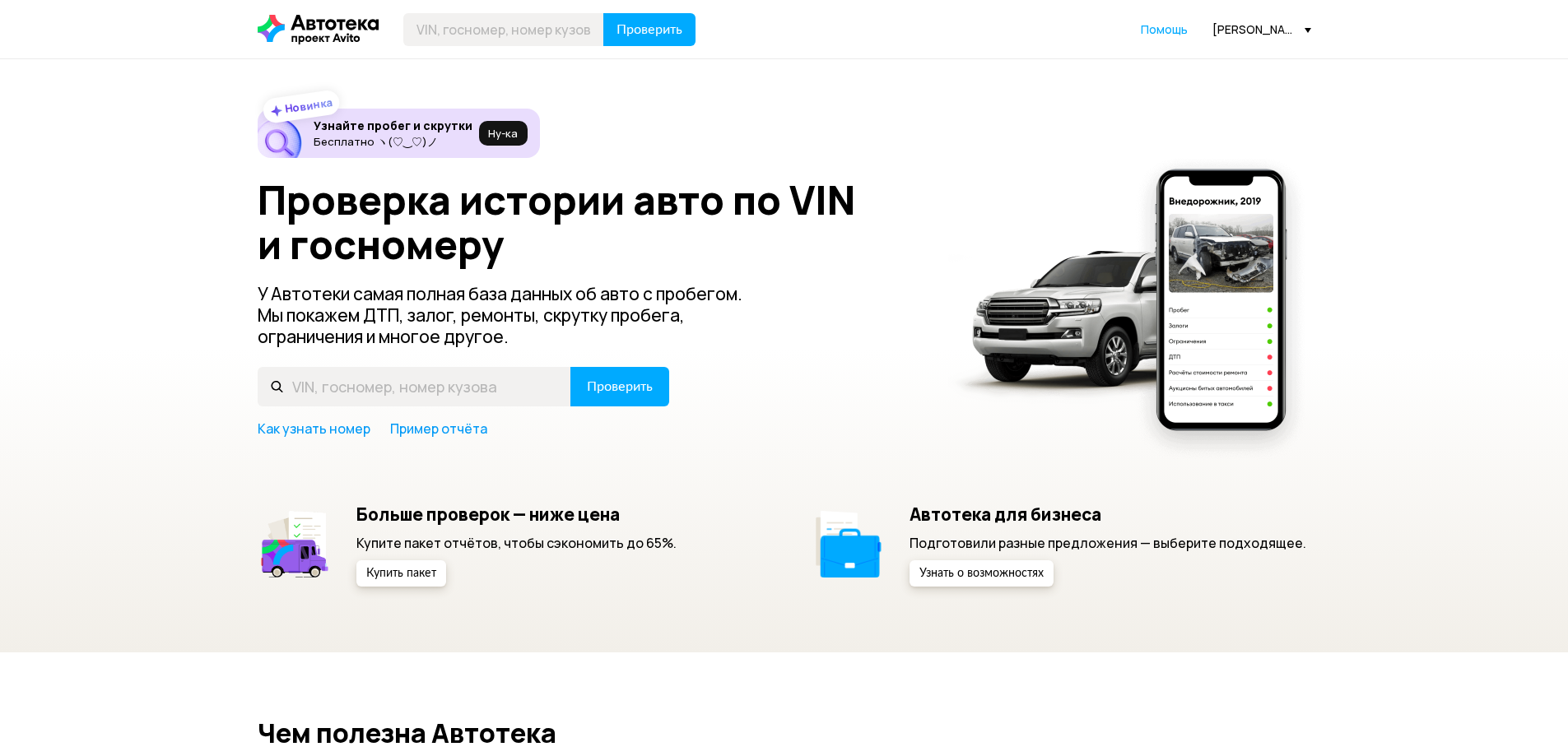
click at [365, 408] on div "Проверка истории авто по VIN и госномеру У Автотеки самая полная база данных об…" at bounding box center [784, 308] width 1054 height 260
click at [349, 398] on input "text" at bounding box center [414, 386] width 314 height 39
paste input "[US_VEHICLE_IDENTIFICATION_NUMBER]"
type input "[US_VEHICLE_IDENTIFICATION_NUMBER]"
click at [571, 367] on button "Проверить" at bounding box center [620, 386] width 99 height 39
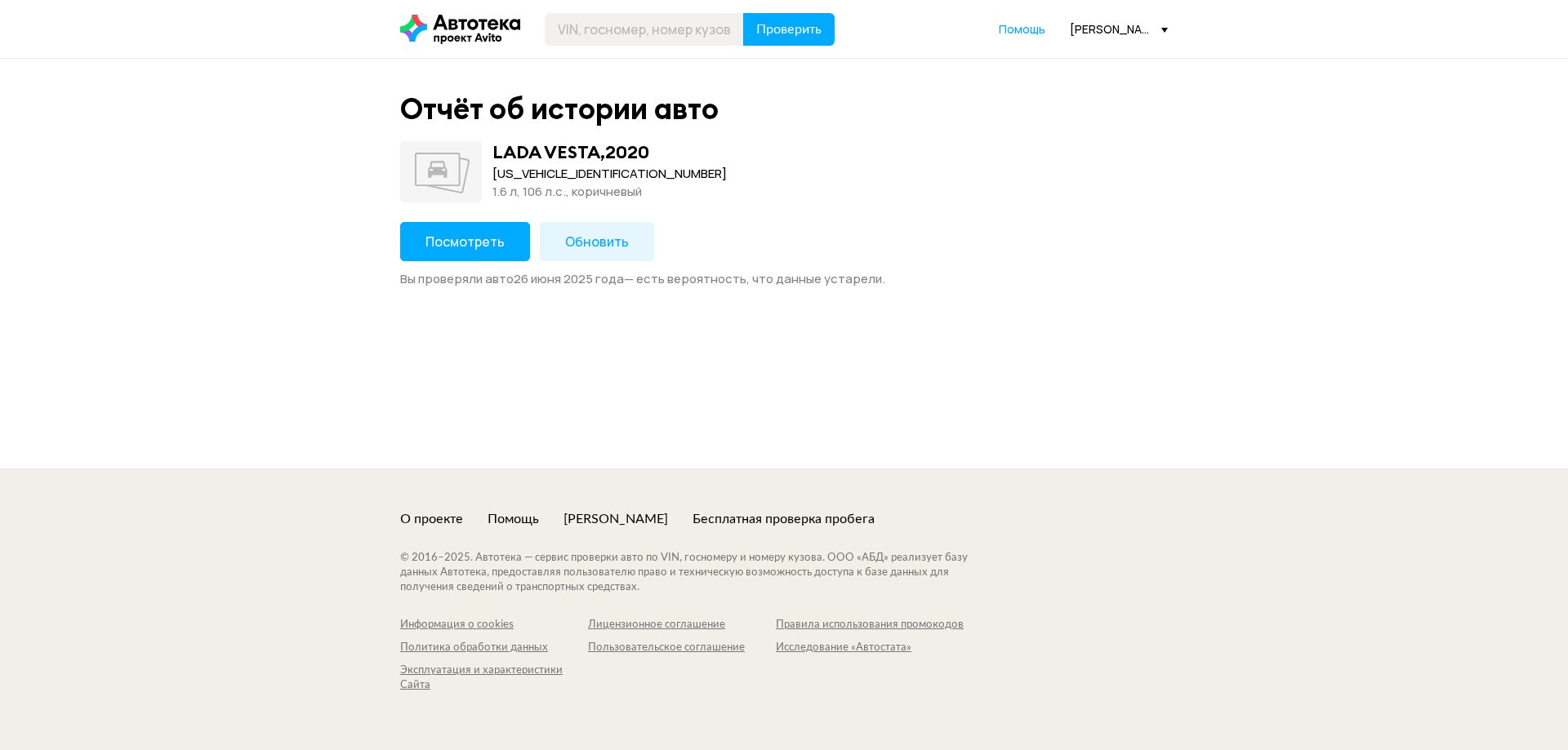
click at [441, 240] on span "Посмотреть" at bounding box center [465, 242] width 79 height 18
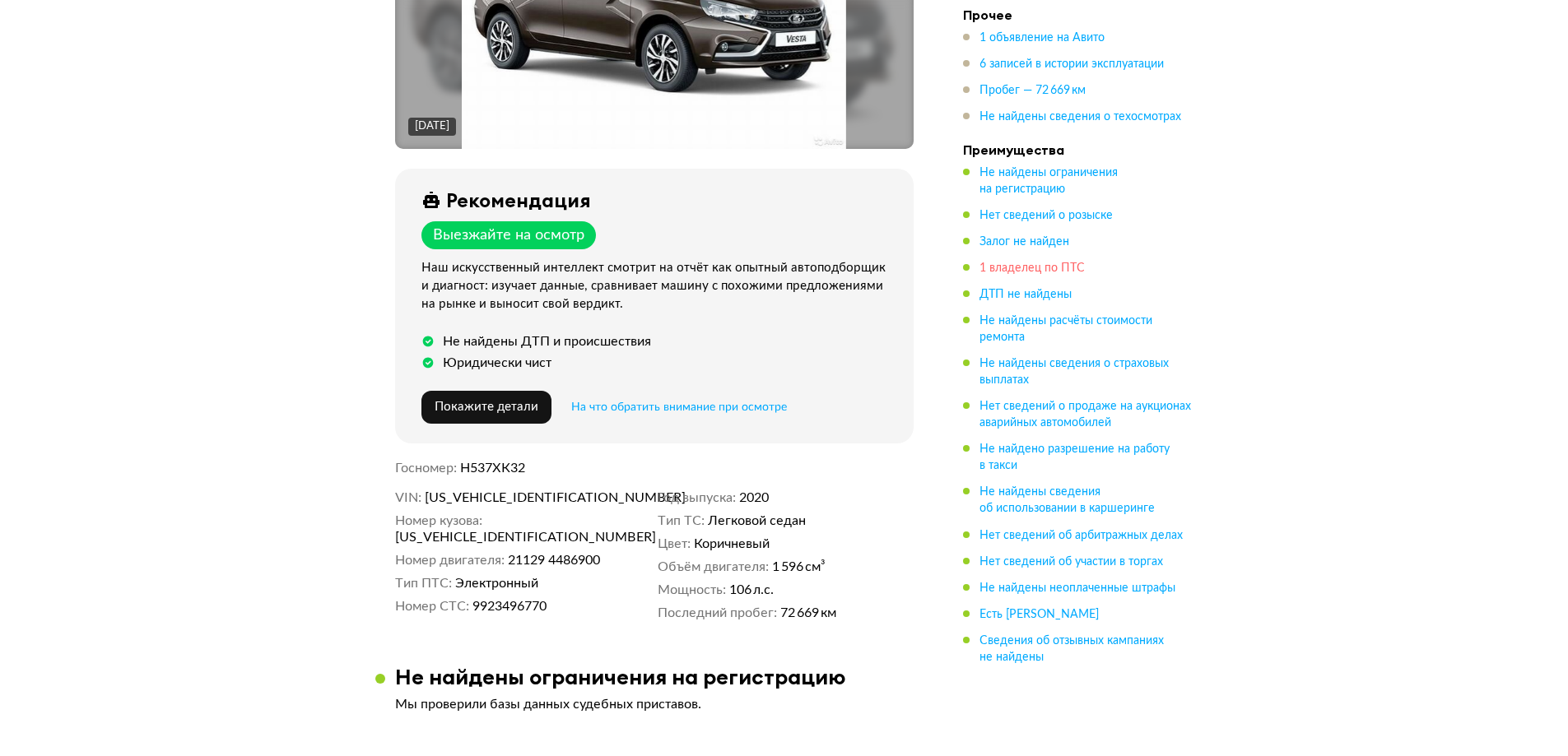
click at [1027, 269] on span "1 владелец по ПТС" at bounding box center [1032, 269] width 106 height 12
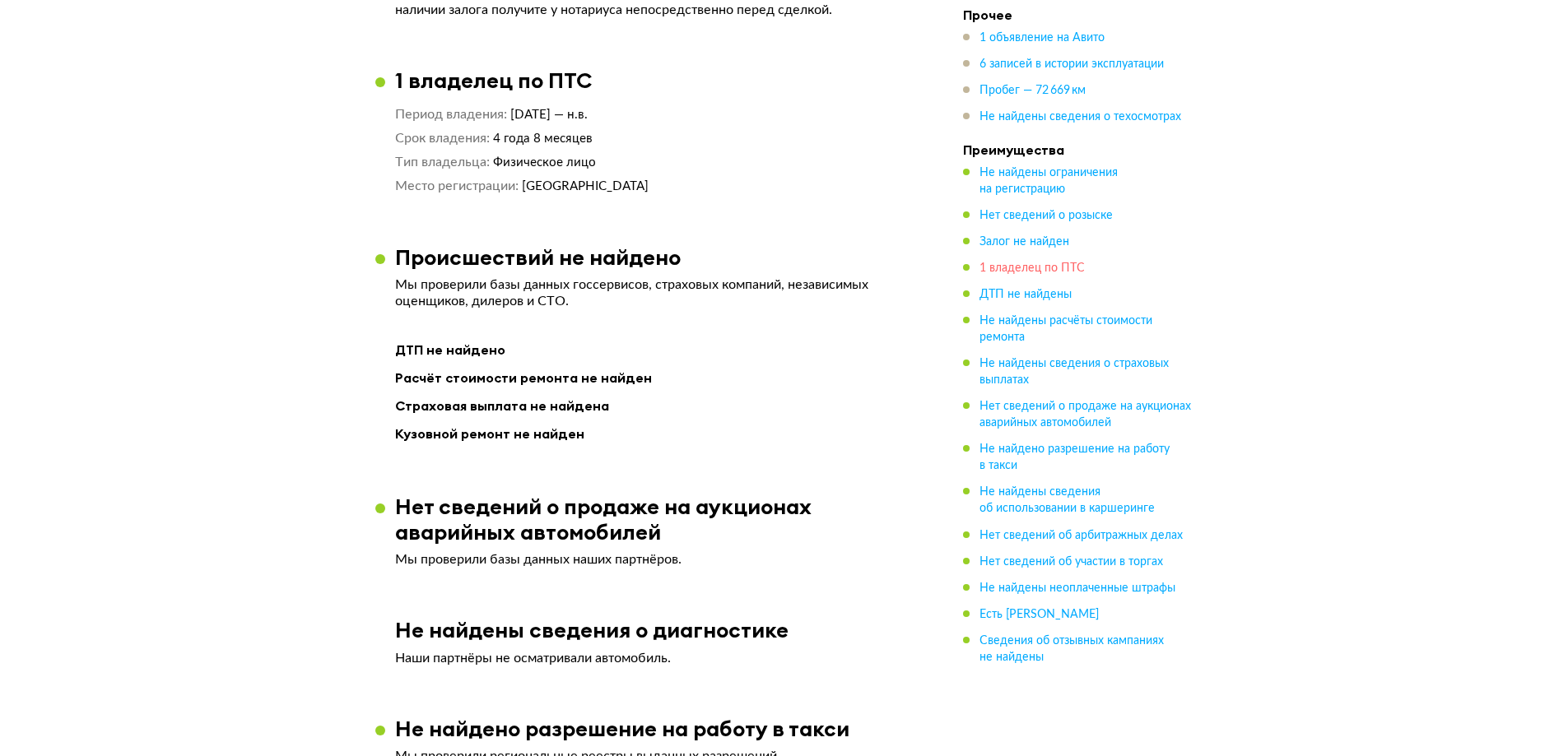
scroll to position [1272, 0]
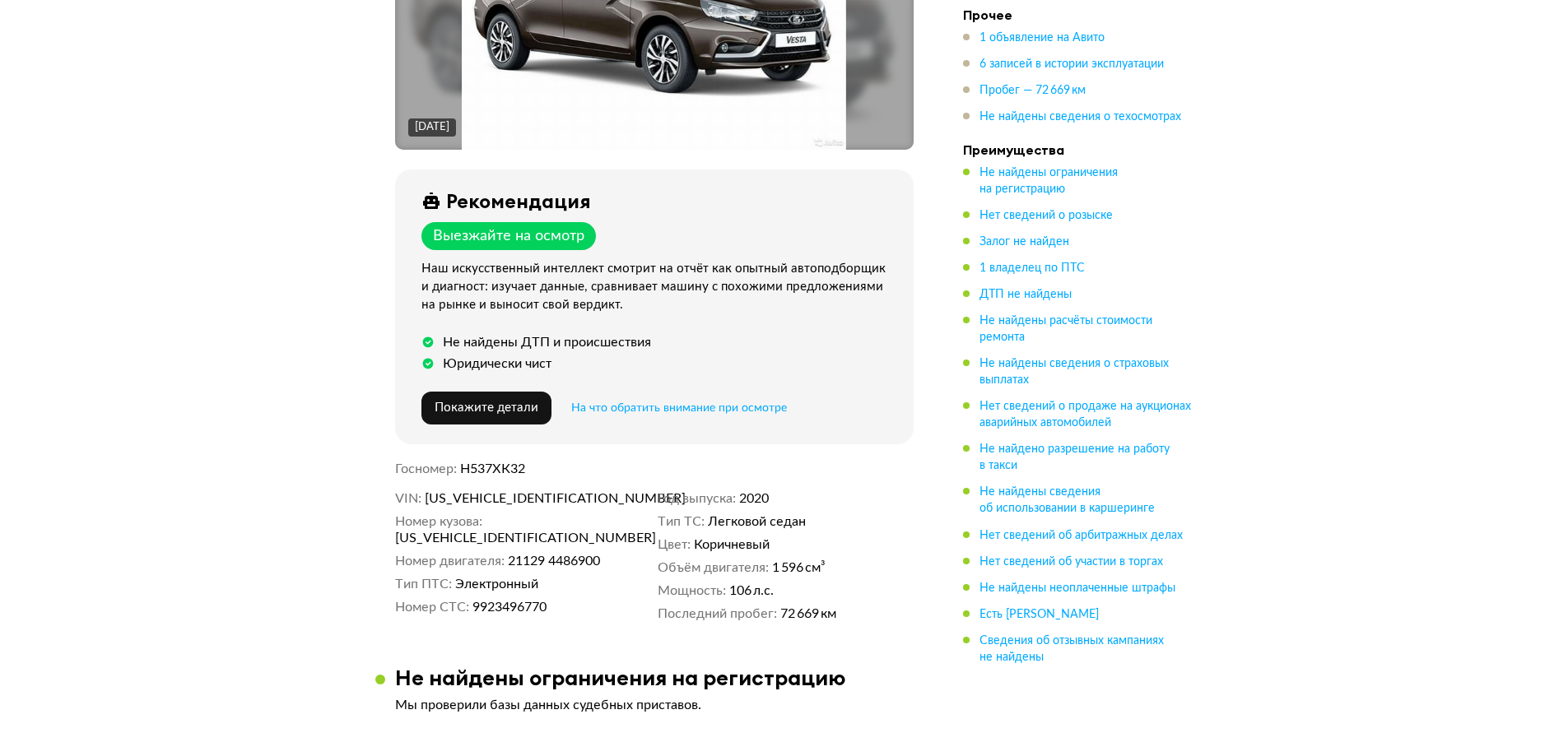
scroll to position [329, 0]
click at [1015, 82] on ul "1 объявление на Авито 6 записей в истории эксплуатации Пробег — 72 669 км Не на…" at bounding box center [1078, 77] width 230 height 96
click at [1012, 87] on span "Пробег — 72 669 км" at bounding box center [1033, 91] width 106 height 12
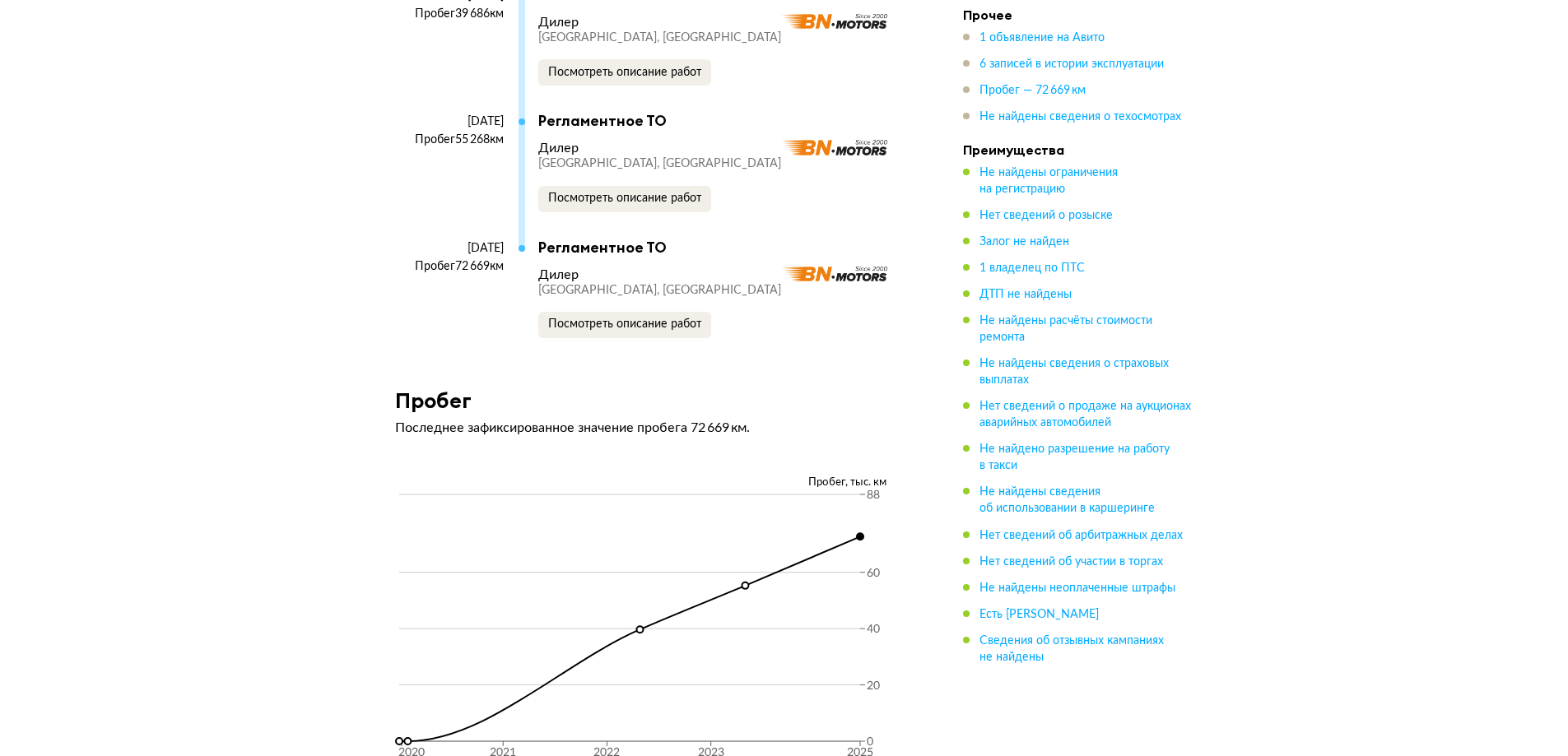
scroll to position [3755, 0]
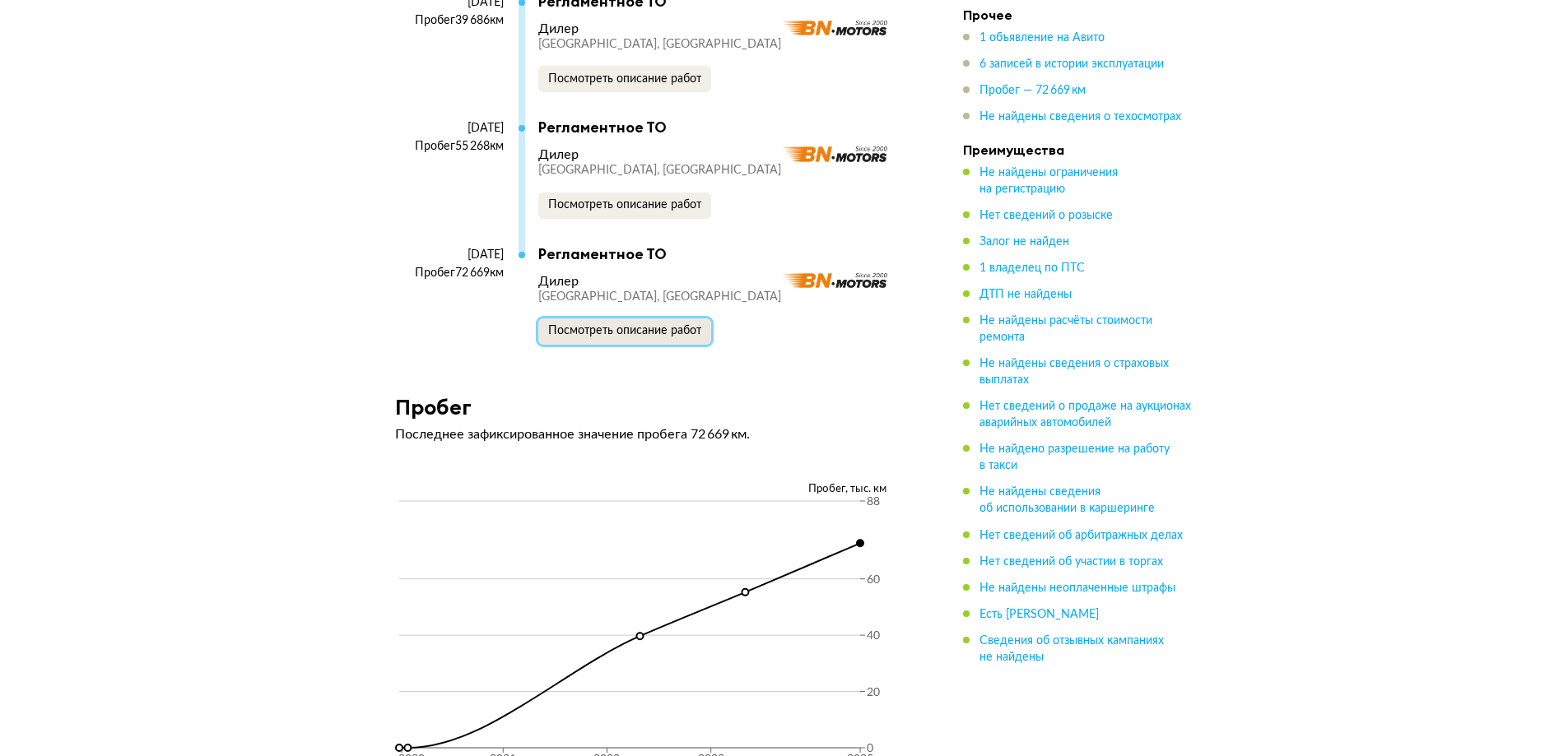
click at [611, 337] on span "Посмотреть описание работ" at bounding box center [625, 331] width 153 height 12
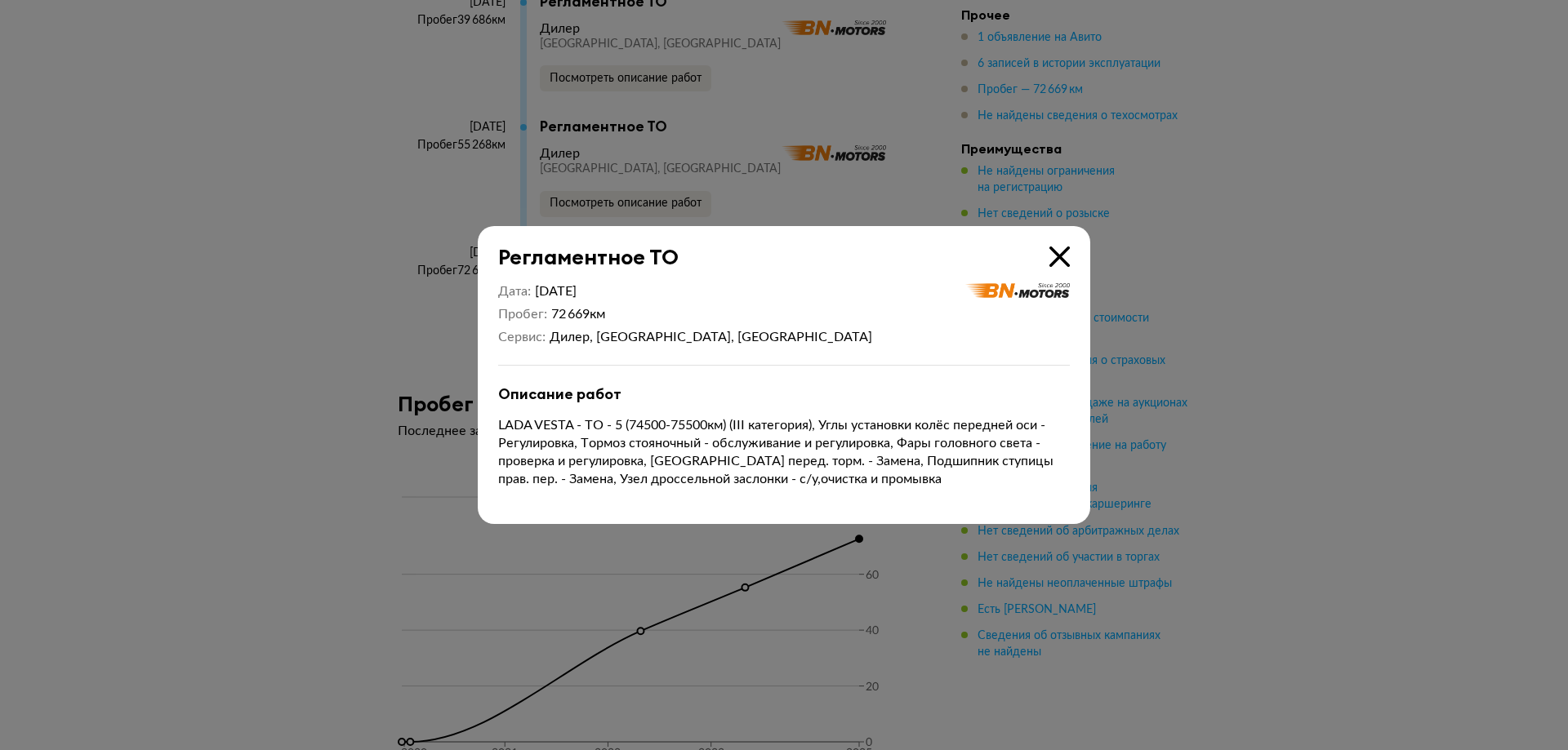
click at [1248, 406] on div at bounding box center [784, 375] width 1568 height 750
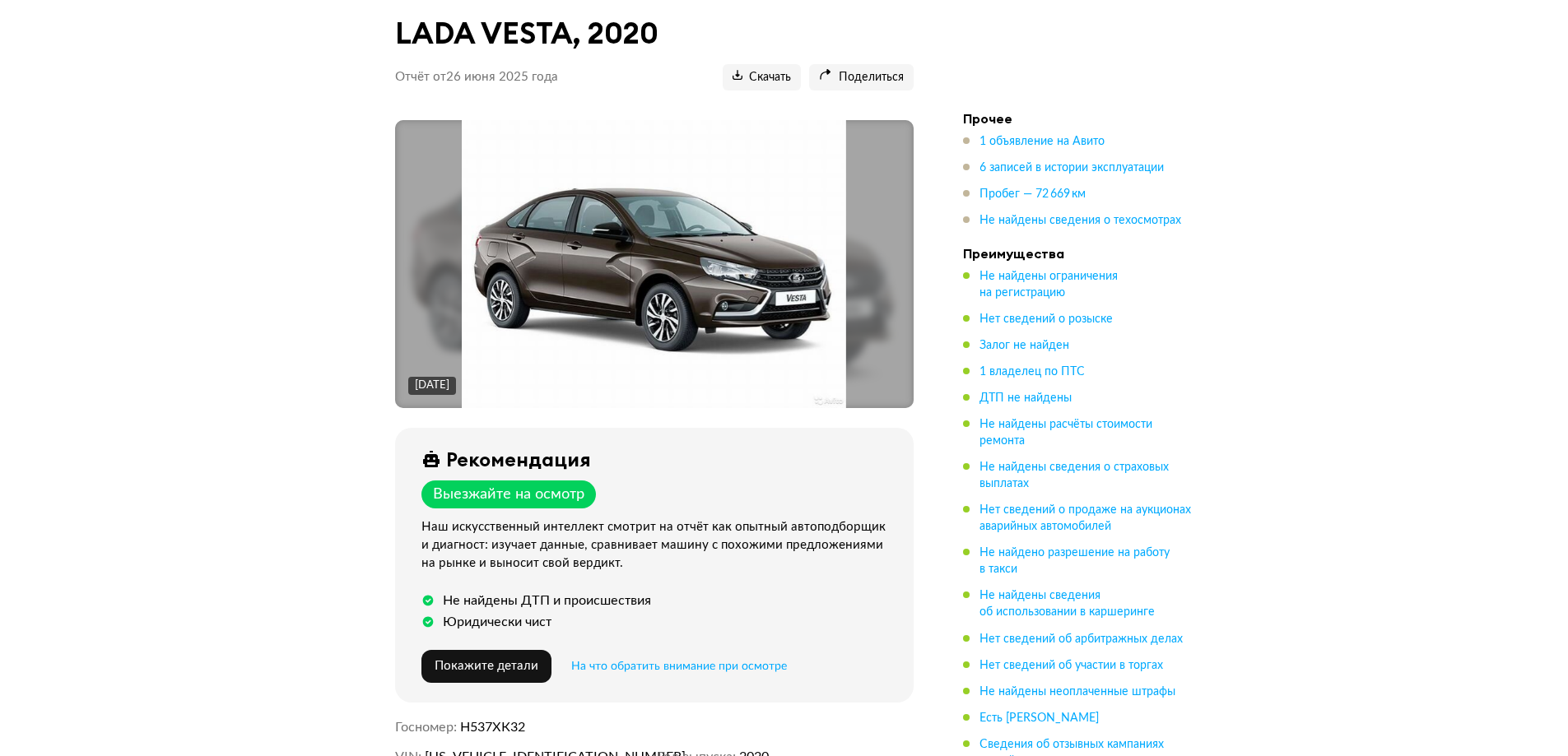
scroll to position [0, 0]
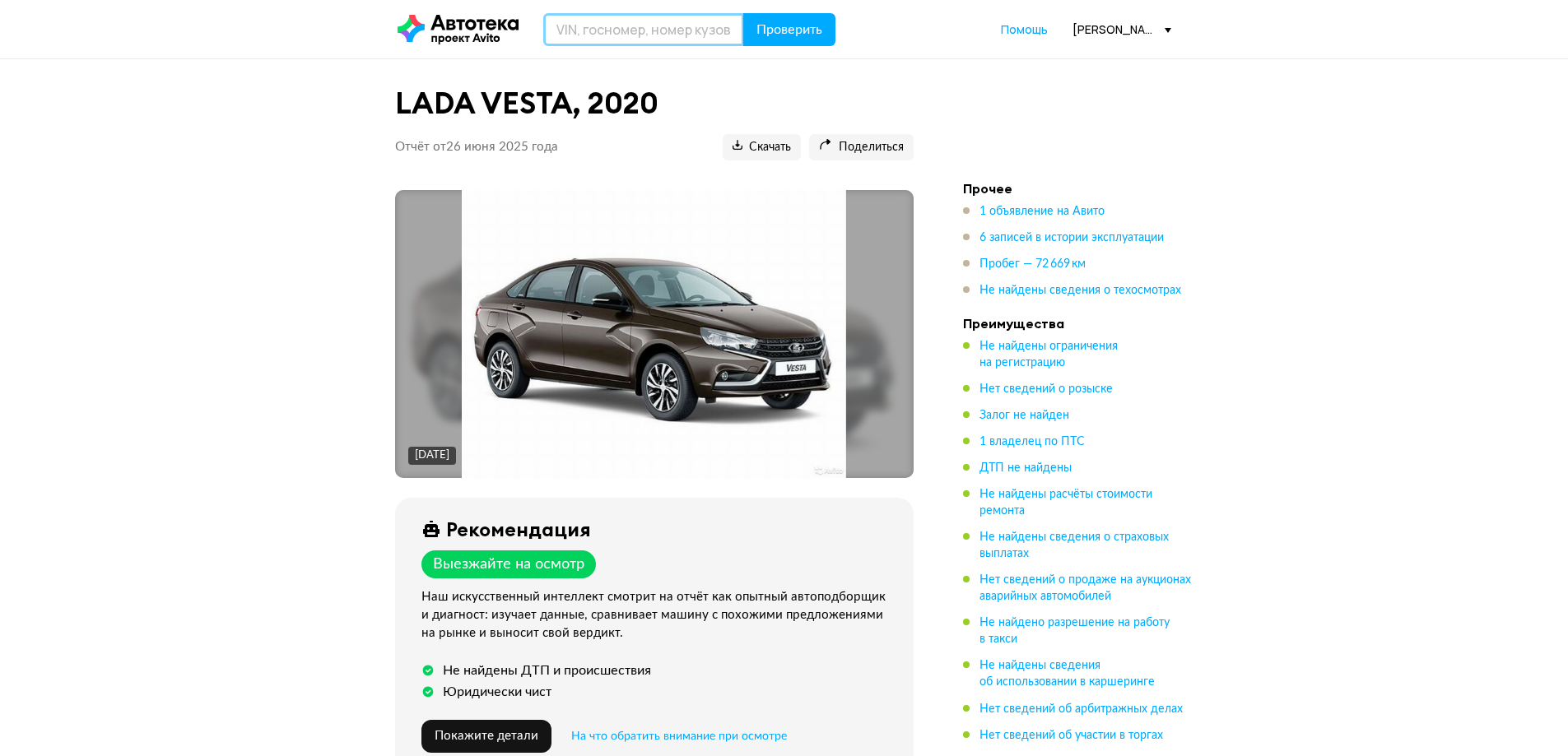
click at [602, 18] on input "text" at bounding box center [643, 30] width 200 height 33
paste input "[US_VEHICLE_IDENTIFICATION_NUMBER]"
type input "[US_VEHICLE_IDENTIFICATION_NUMBER]"
click at [790, 34] on span "Проверить" at bounding box center [789, 30] width 66 height 13
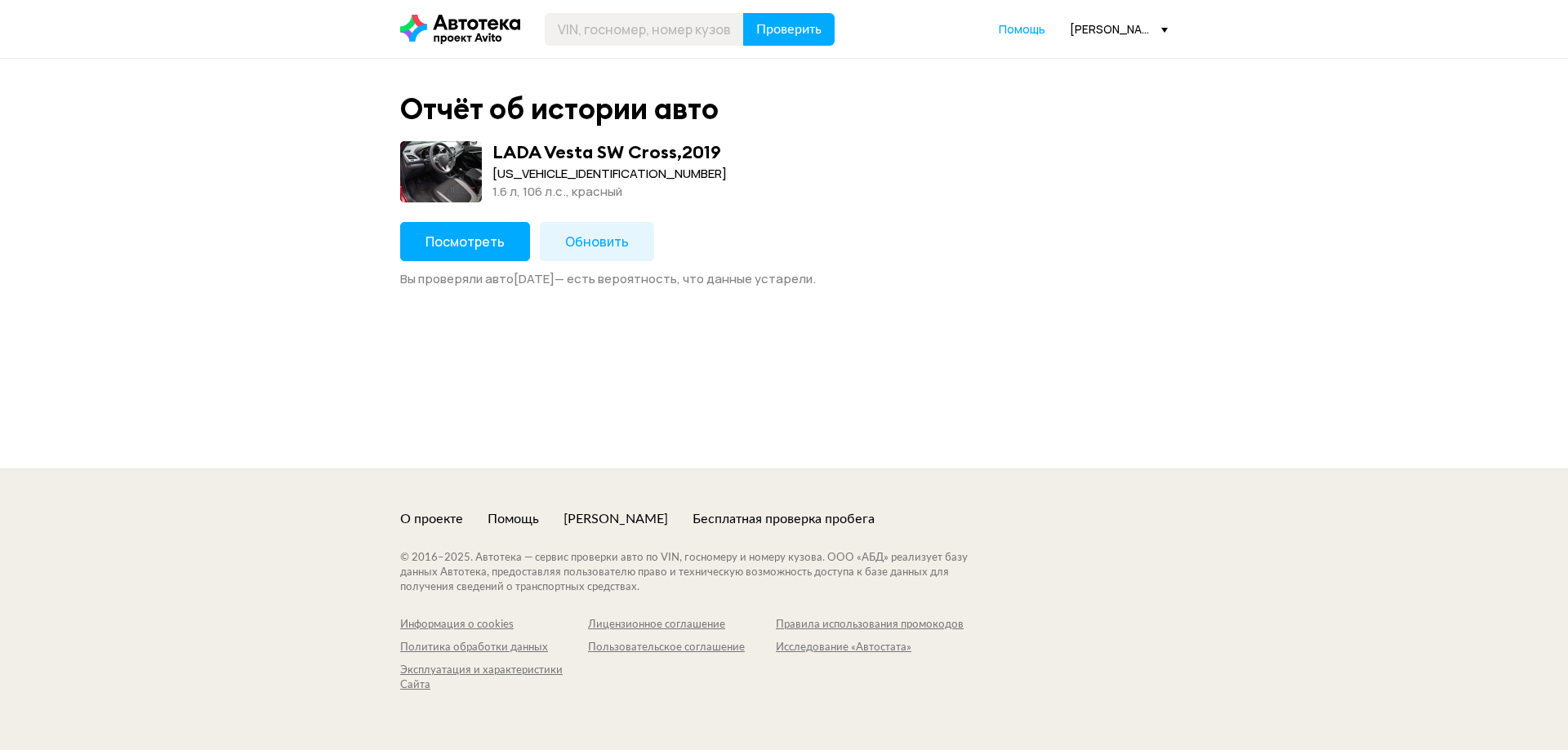
click at [448, 237] on span "Посмотреть" at bounding box center [465, 242] width 79 height 18
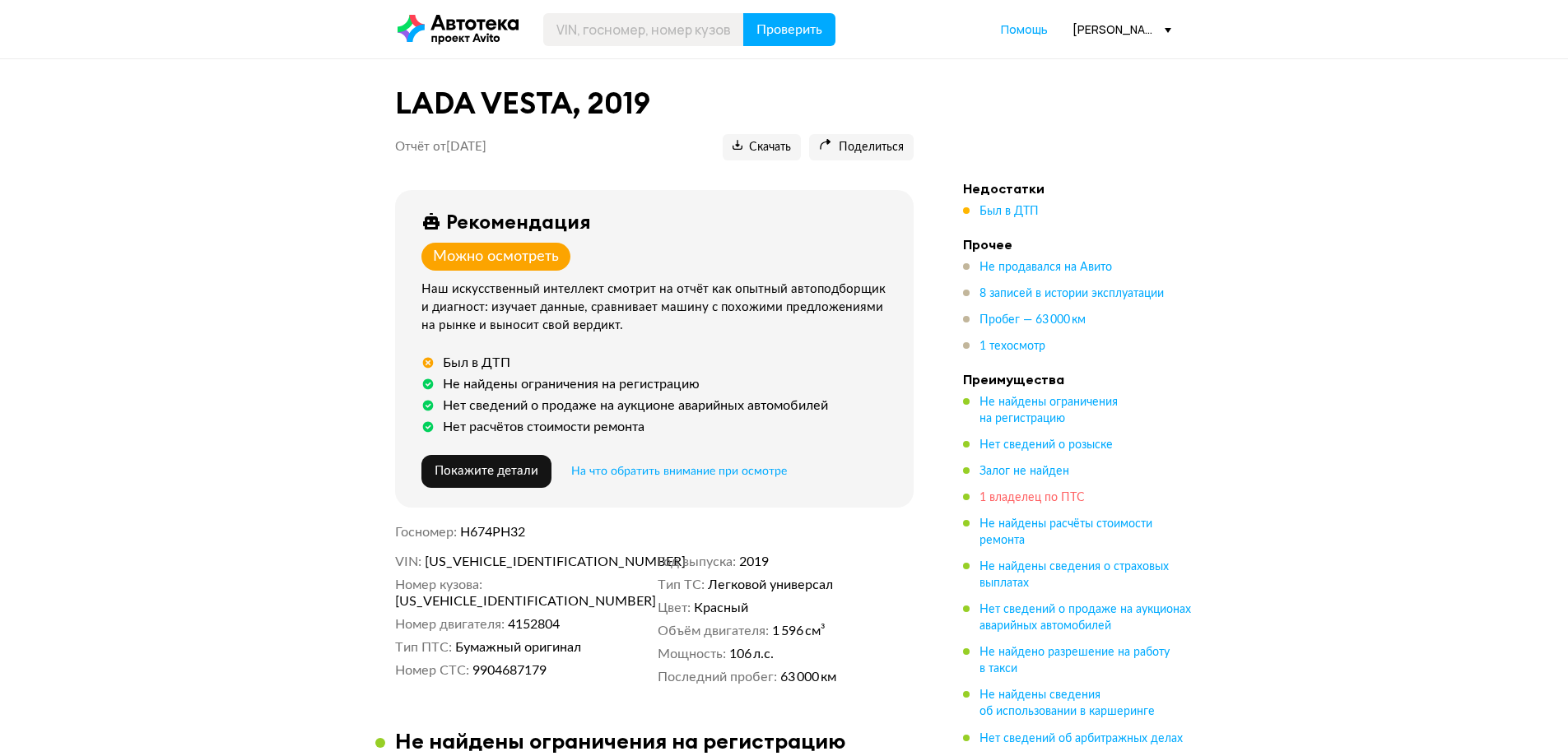
click at [1027, 496] on span "1 владелец по ПТС" at bounding box center [1032, 498] width 106 height 12
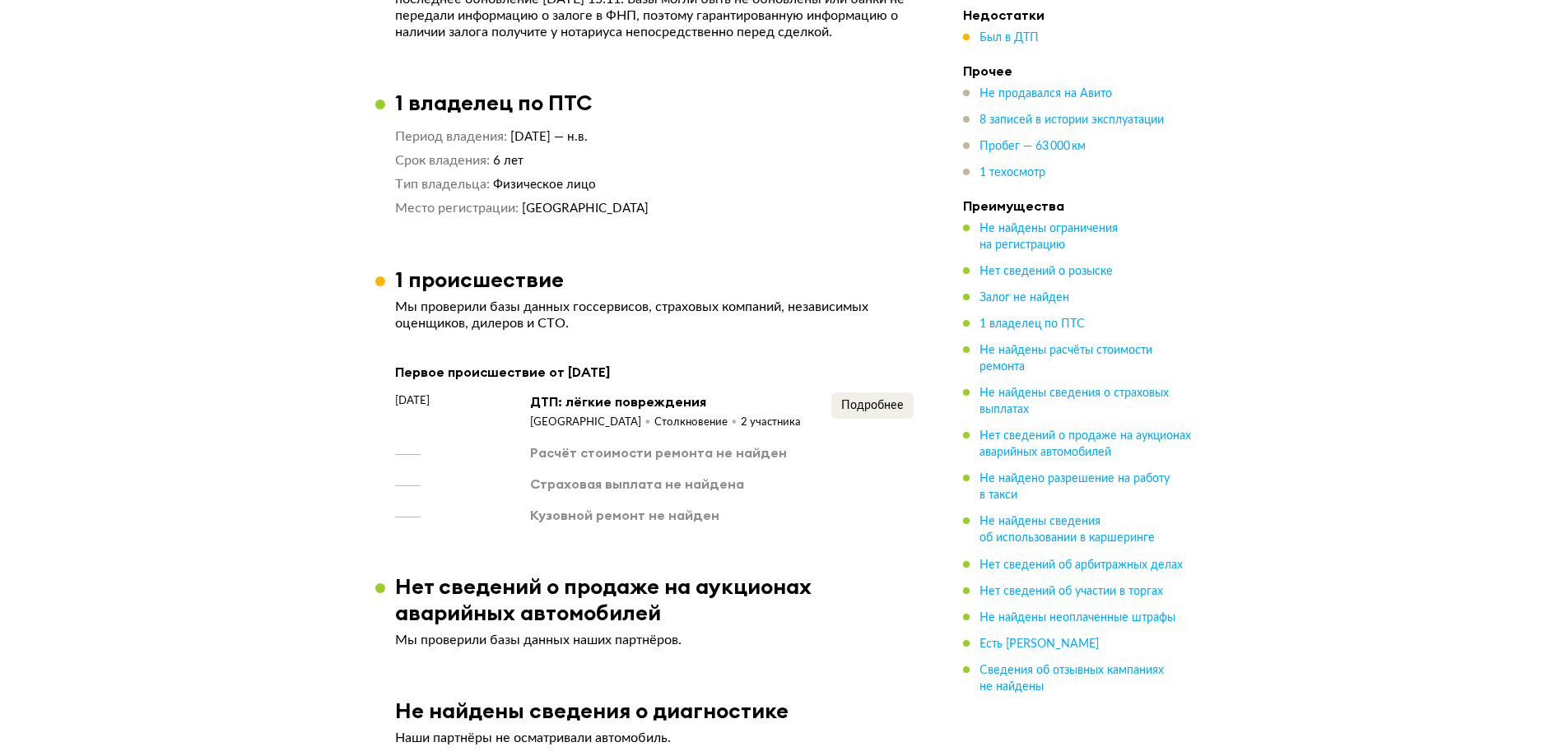
scroll to position [1006, 0]
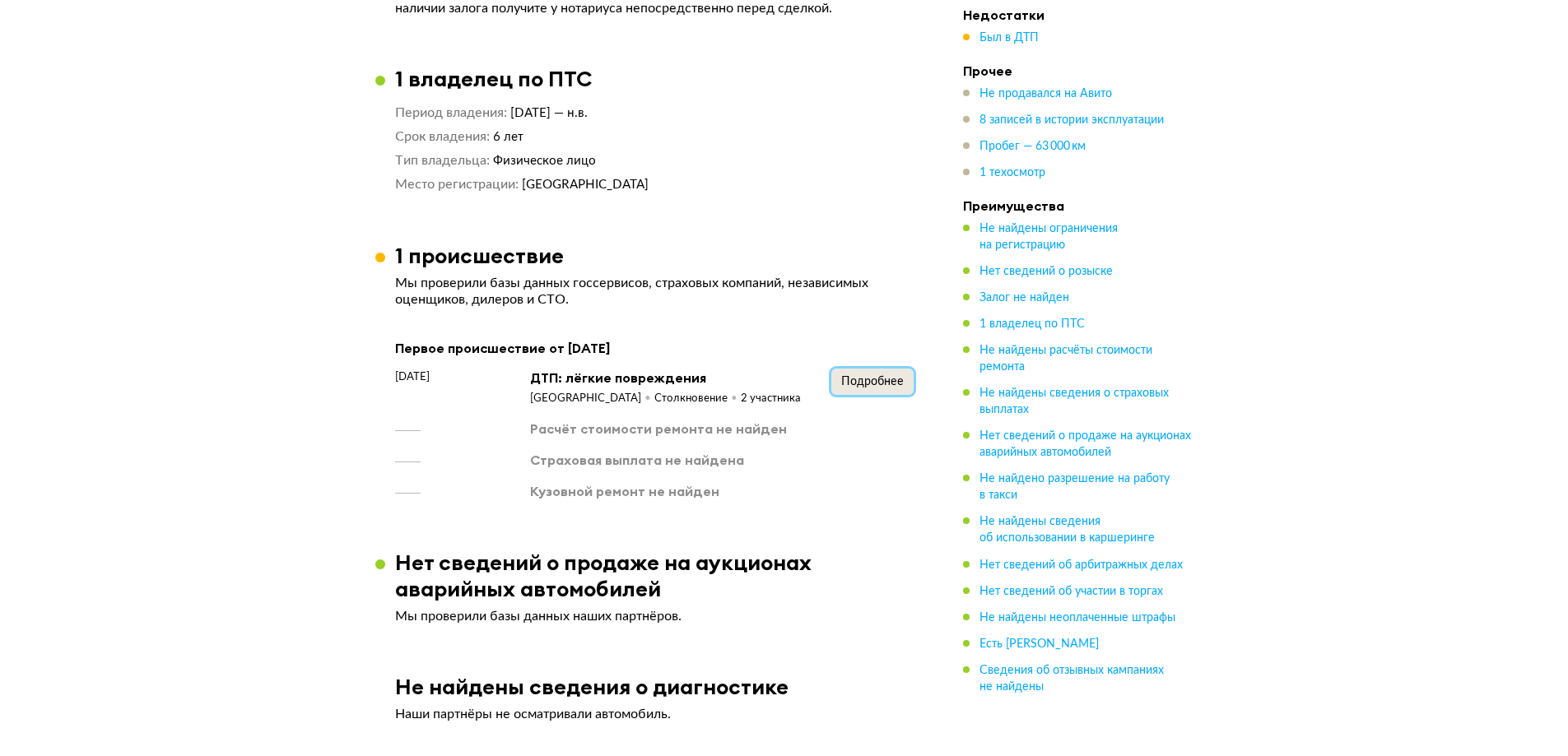
click at [851, 388] on span "Подробнее" at bounding box center [872, 382] width 62 height 12
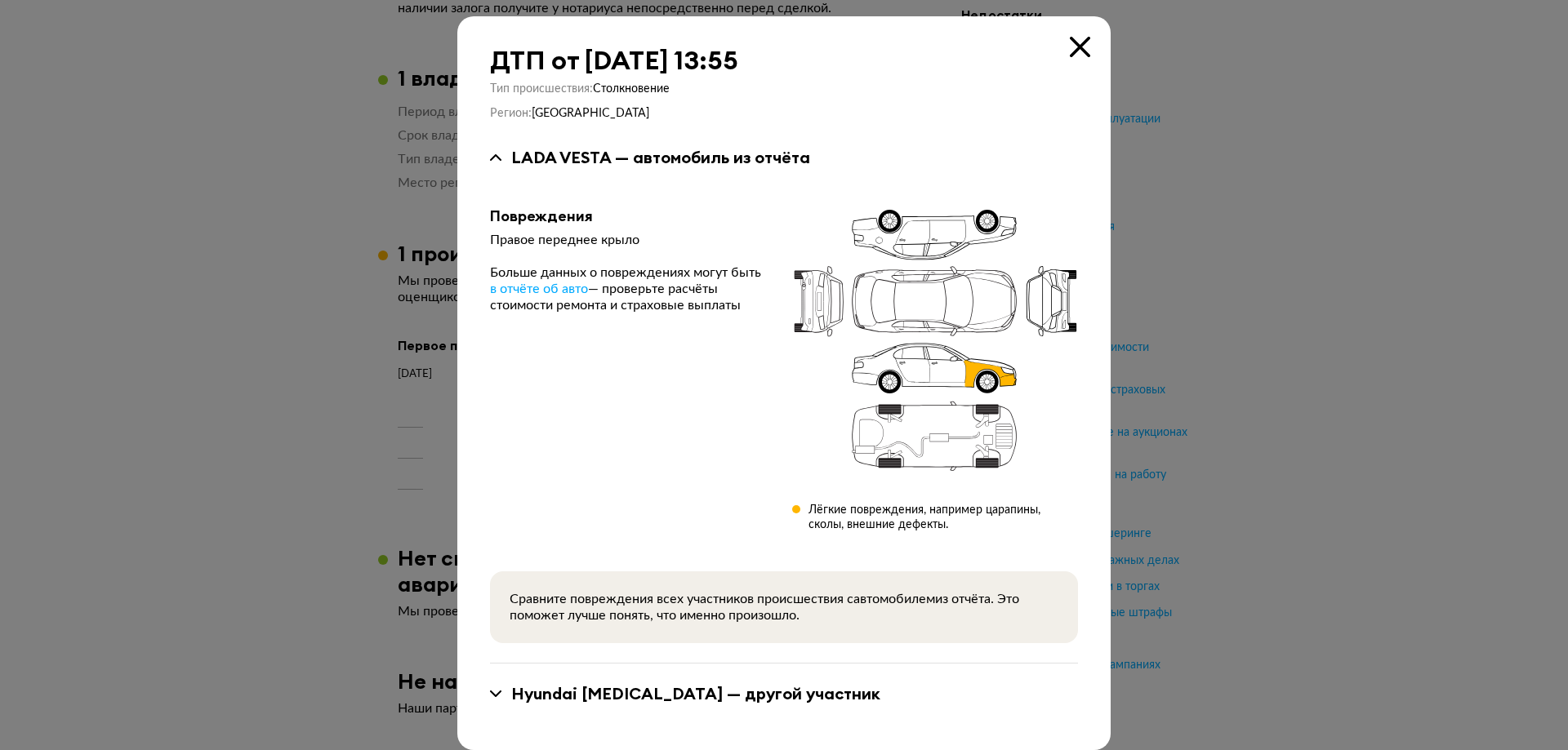
click at [1273, 370] on div at bounding box center [784, 375] width 1568 height 750
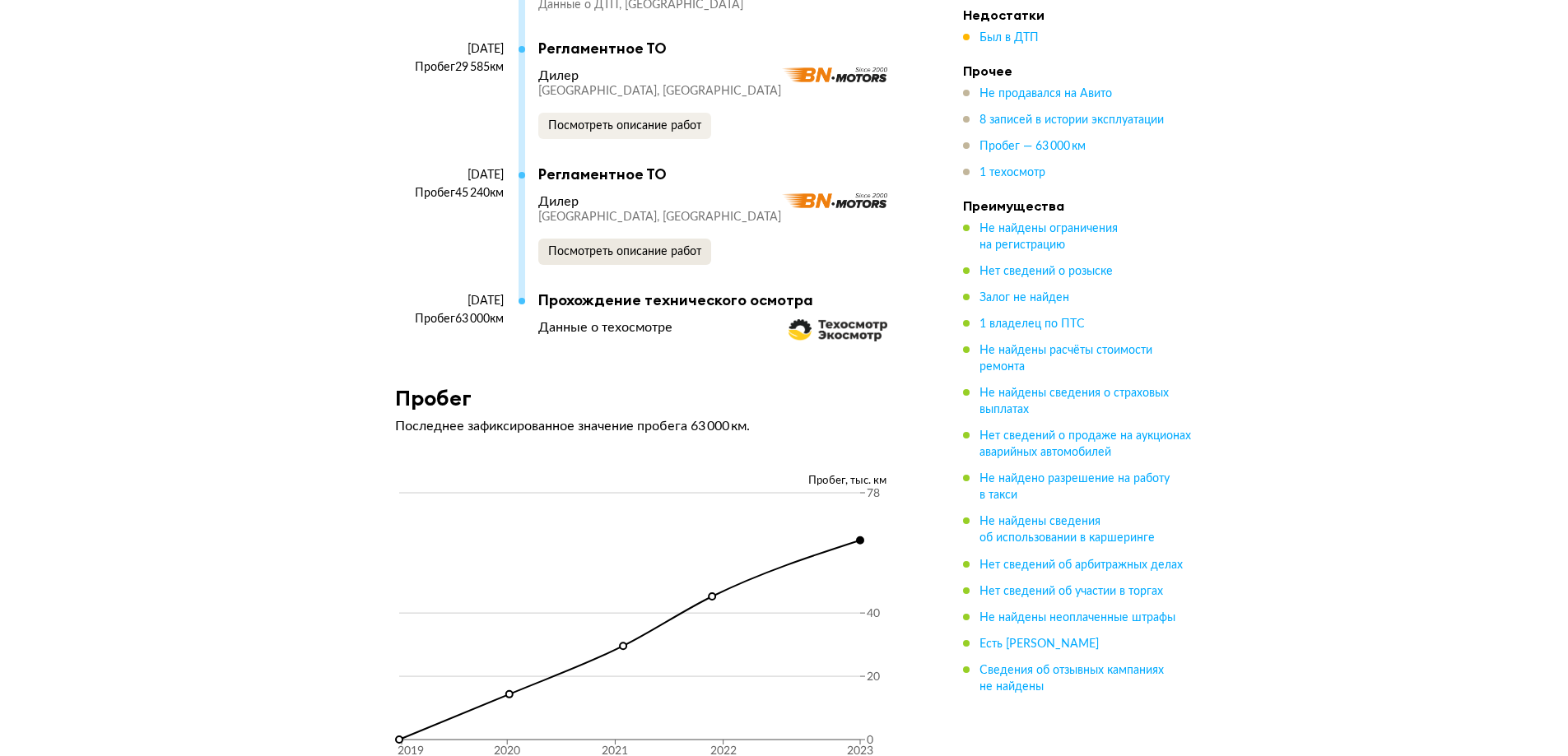
scroll to position [3292, 0]
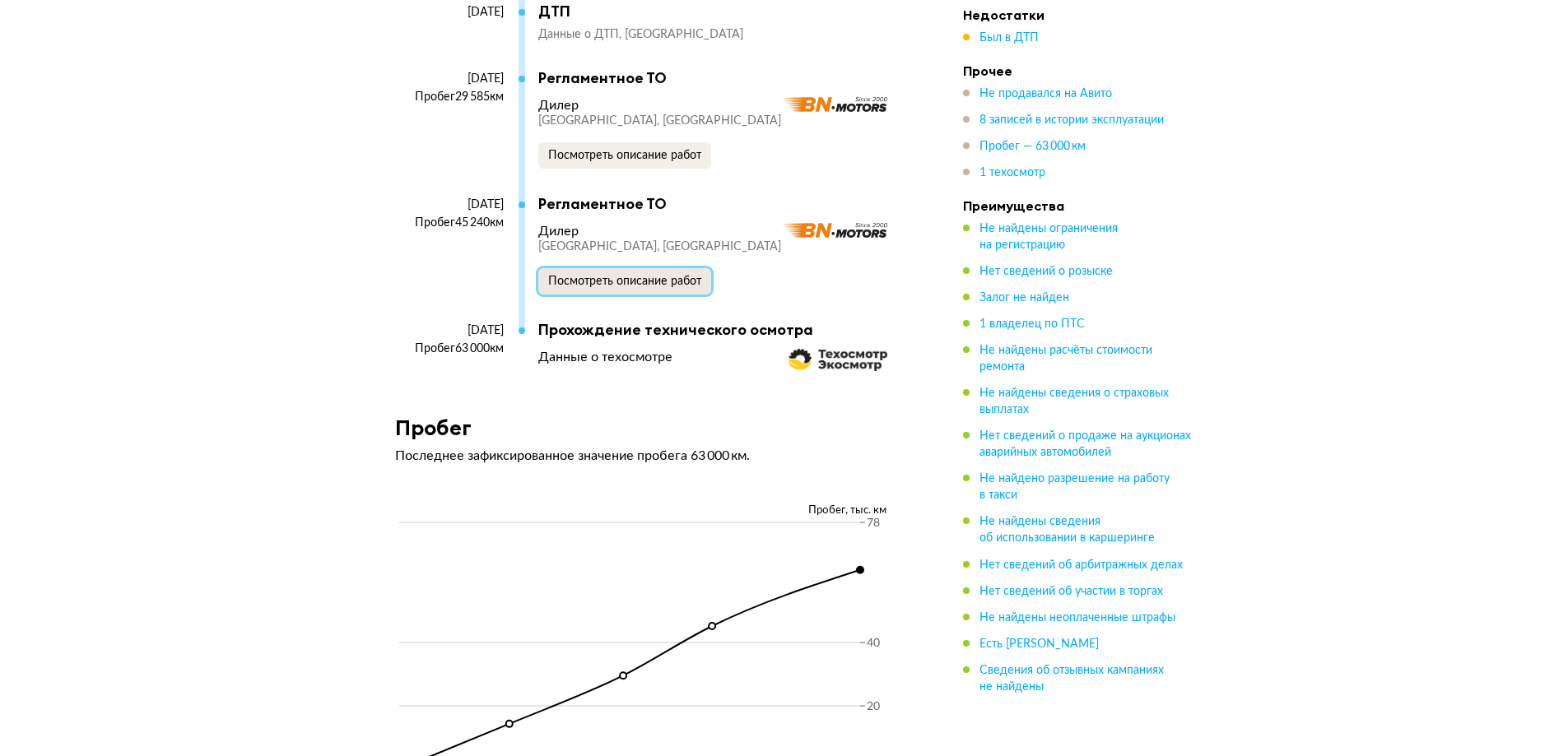
click at [576, 294] on button "Посмотреть описание работ" at bounding box center [625, 282] width 173 height 27
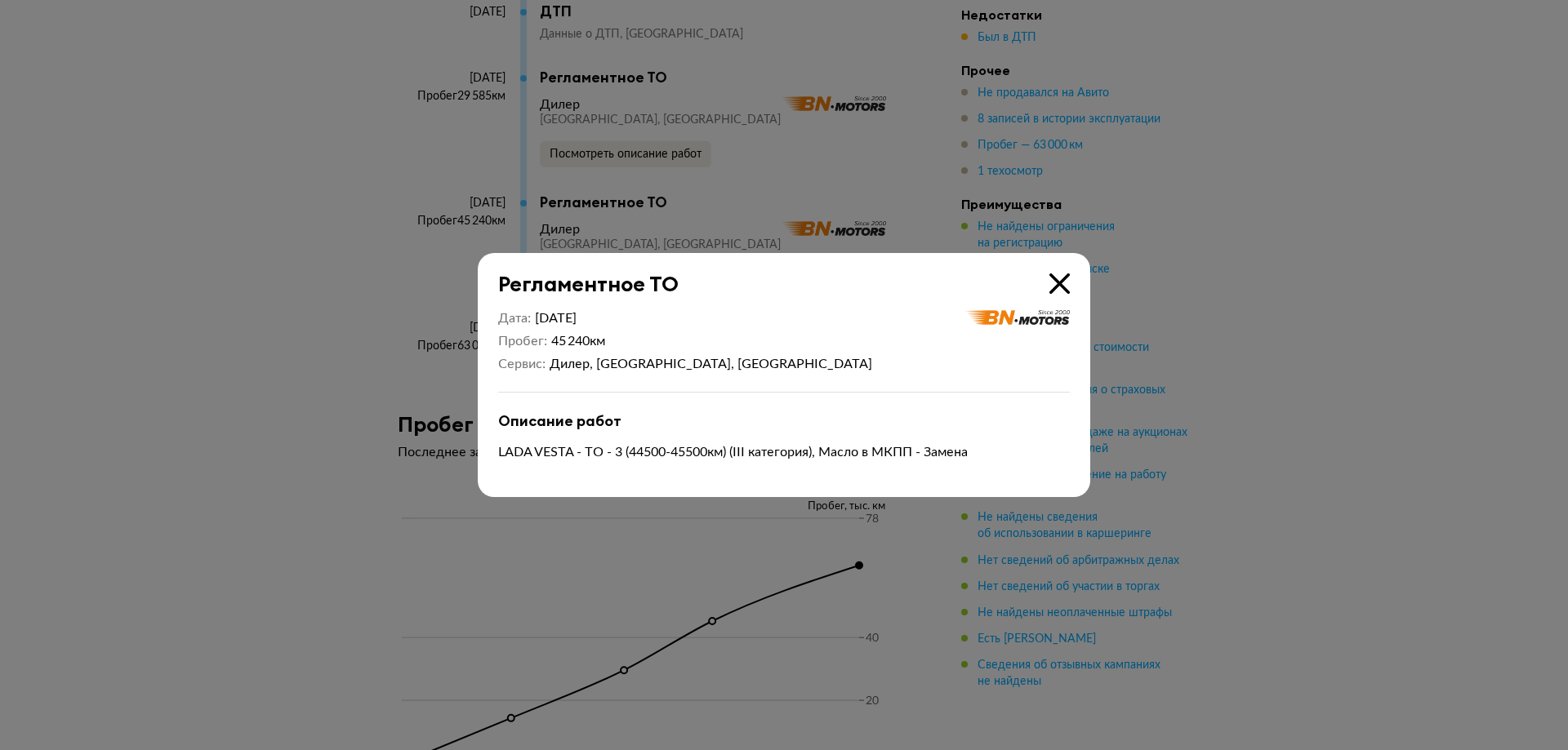
click at [1302, 433] on div at bounding box center [784, 375] width 1568 height 750
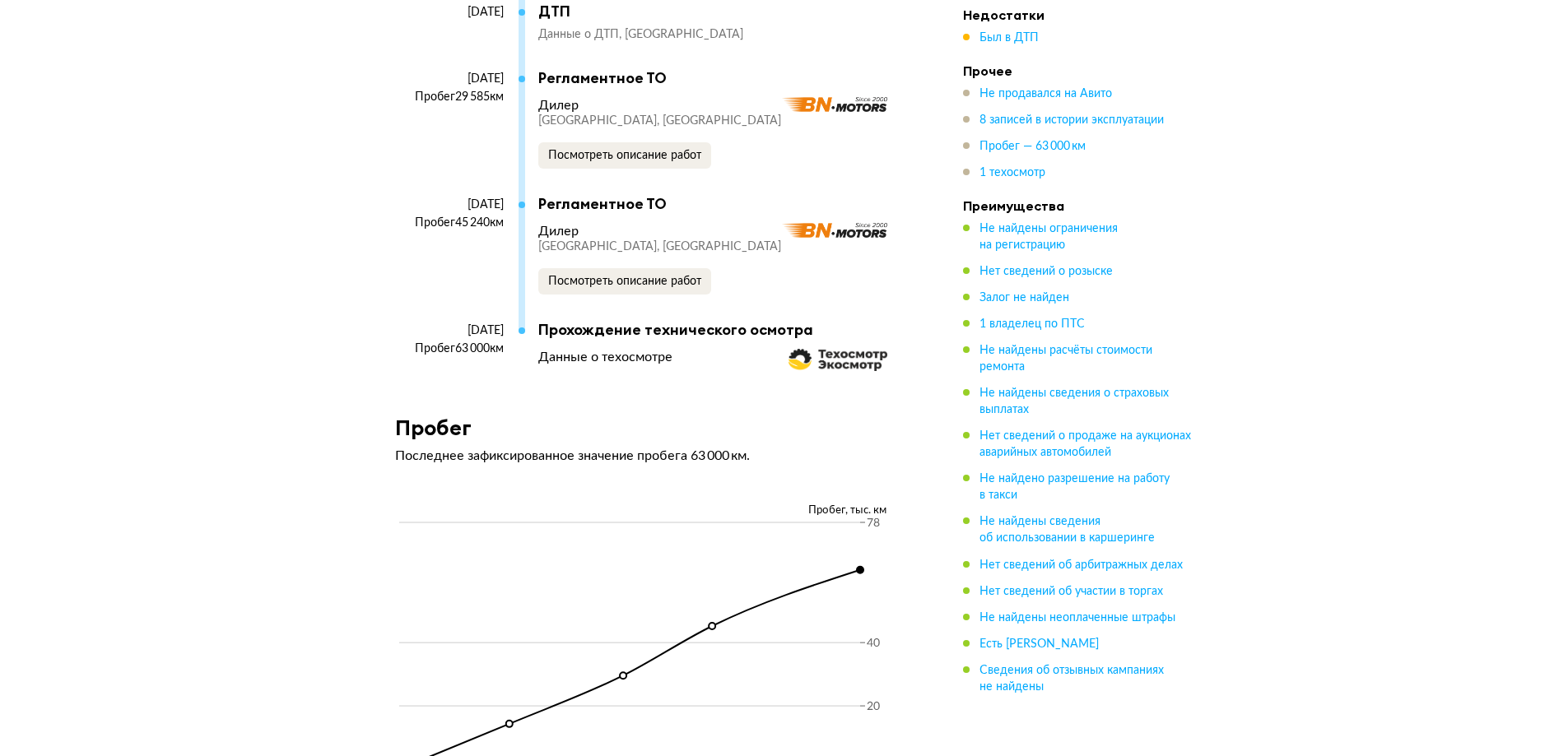
drag, startPoint x: 408, startPoint y: 223, endPoint x: 513, endPoint y: 223, distance: 105.0
click at [513, 223] on div "[DATE] Пробег 45 240 км" at bounding box center [457, 259] width 123 height 123
click at [477, 321] on div "[DATE] Пробег 45 240 км" at bounding box center [457, 259] width 123 height 123
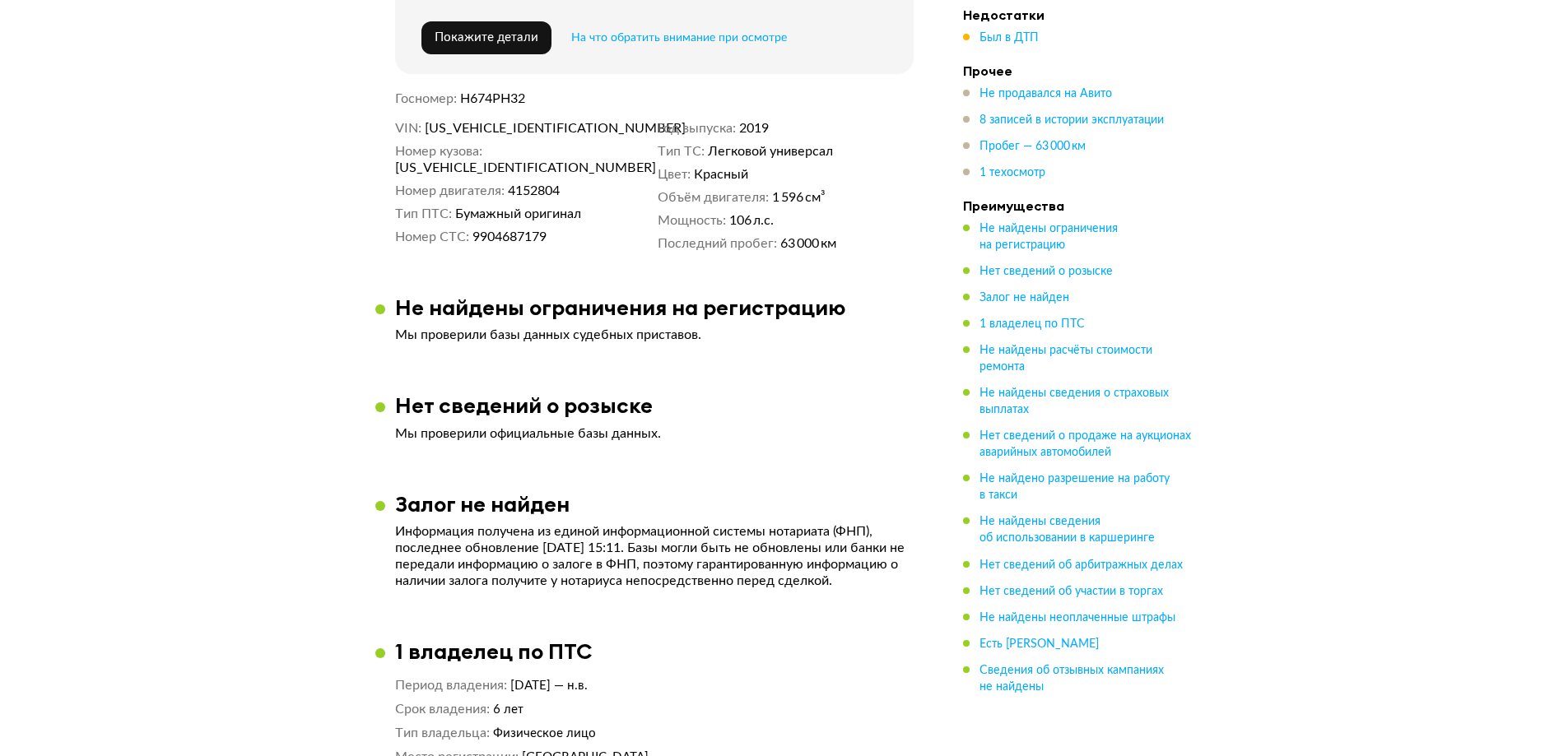
scroll to position [0, 0]
